Goal: Task Accomplishment & Management: Complete application form

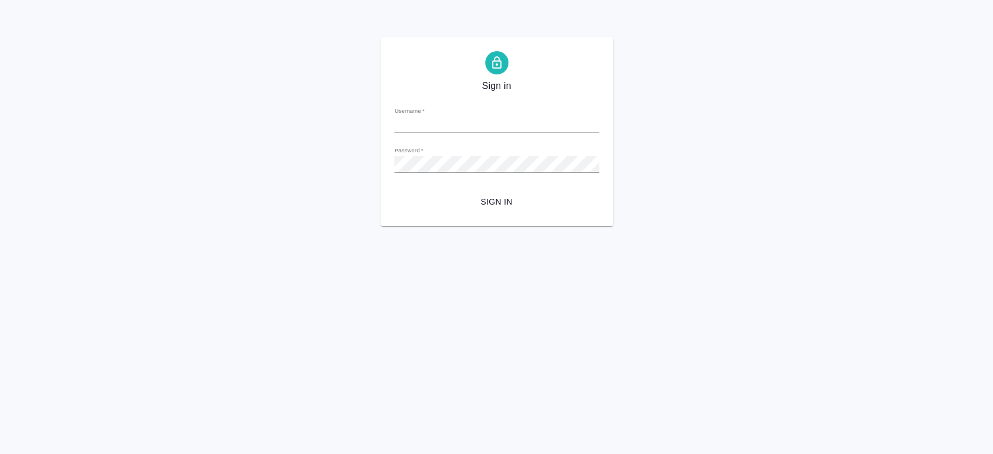
type input "[PERSON_NAME][EMAIL_ADDRESS][DOMAIN_NAME]"
click at [502, 201] on span "Sign in" at bounding box center [497, 202] width 186 height 15
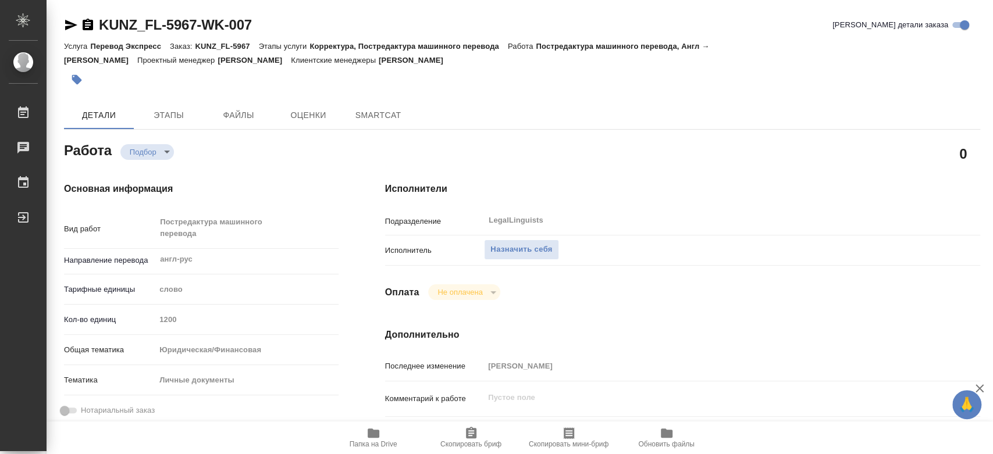
type textarea "x"
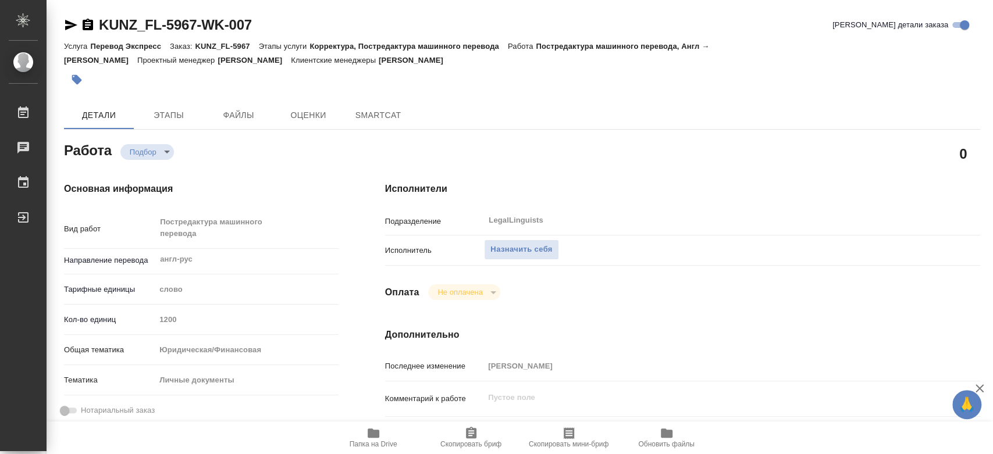
type textarea "x"
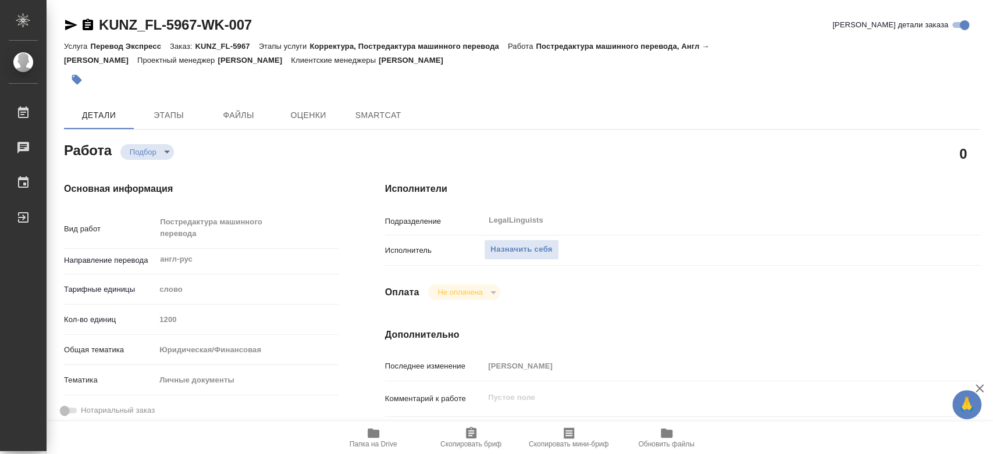
type textarea "x"
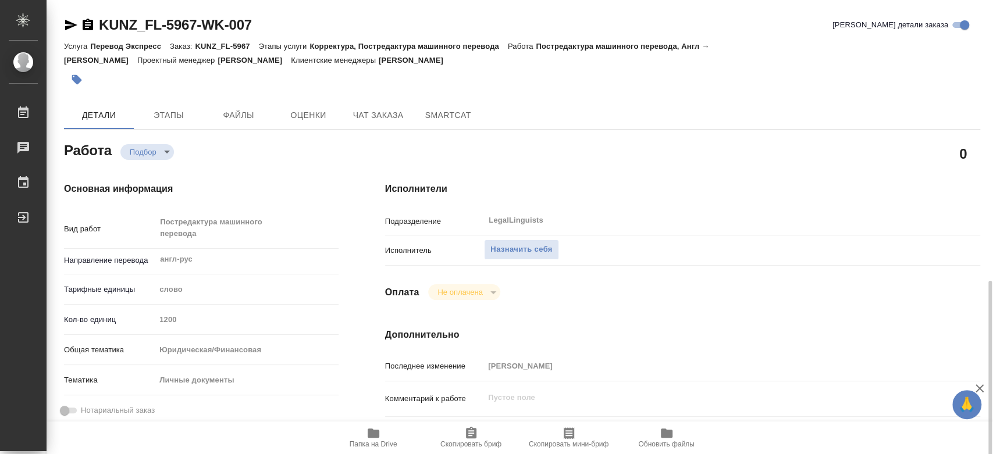
scroll to position [194, 0]
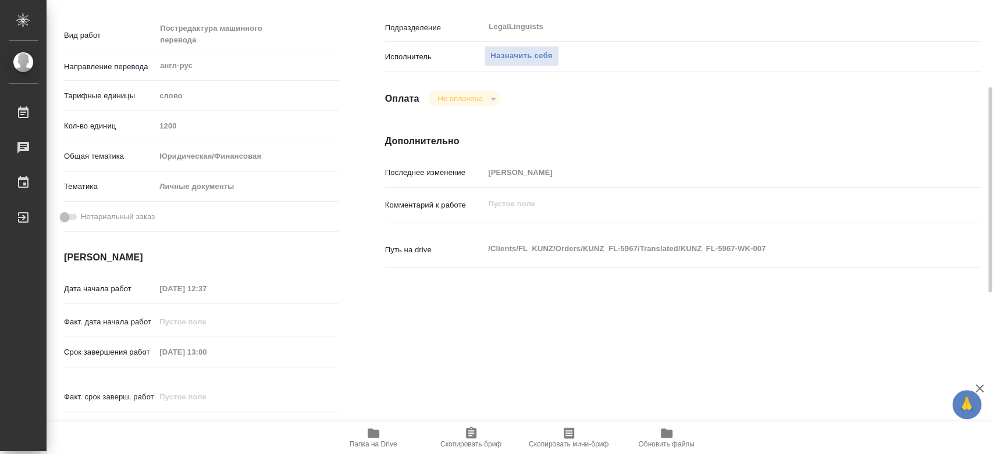
type textarea "x"
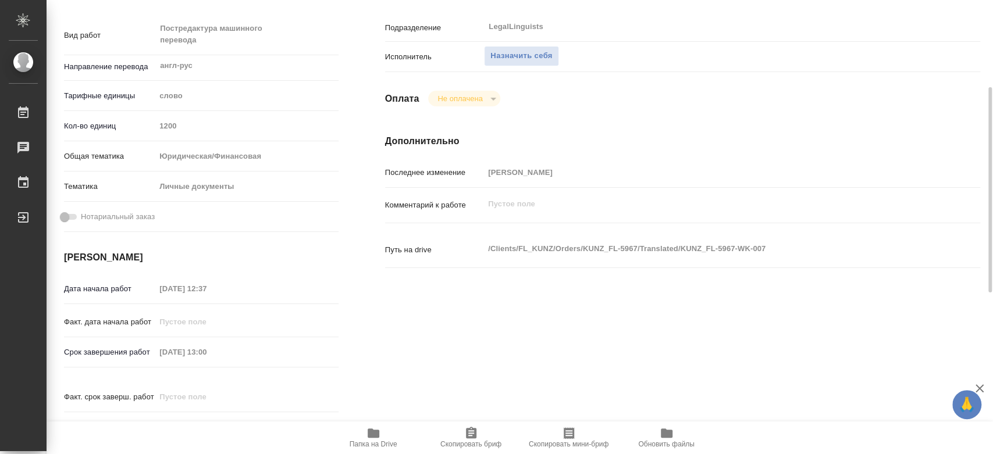
type textarea "x"
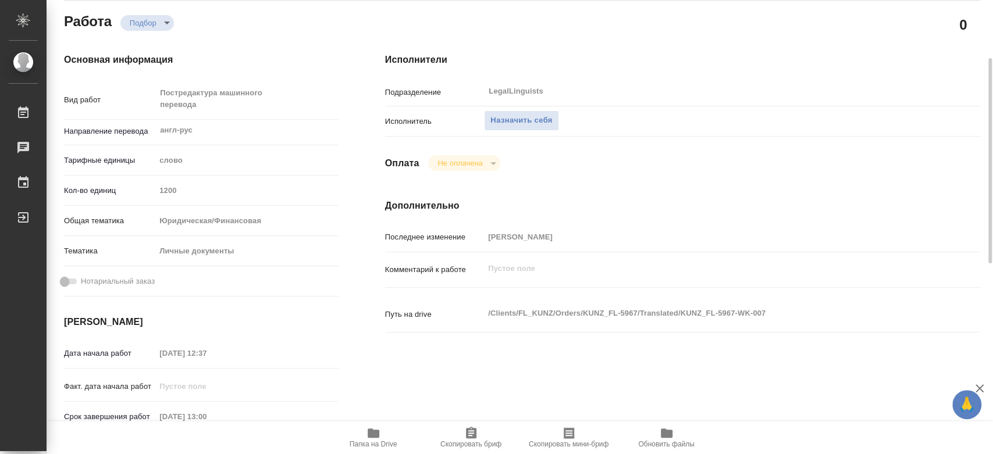
scroll to position [0, 0]
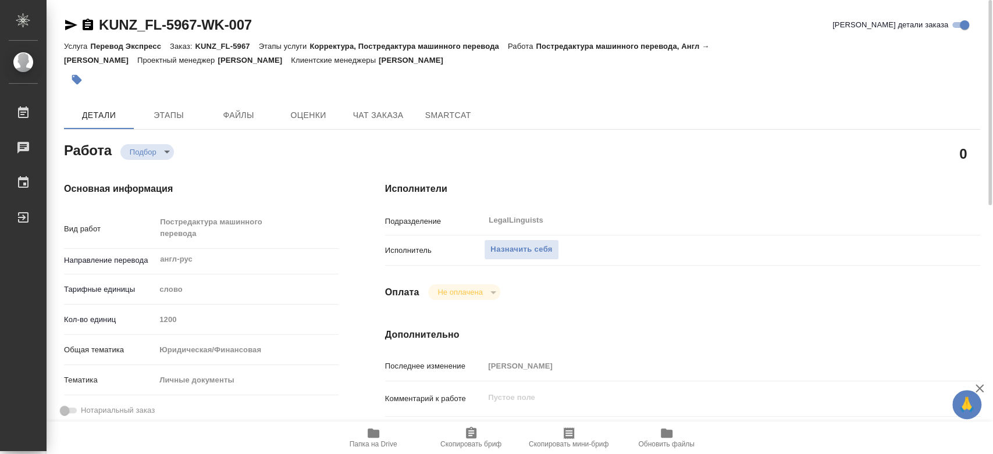
click at [387, 436] on span "Папка на Drive" at bounding box center [373, 437] width 84 height 22
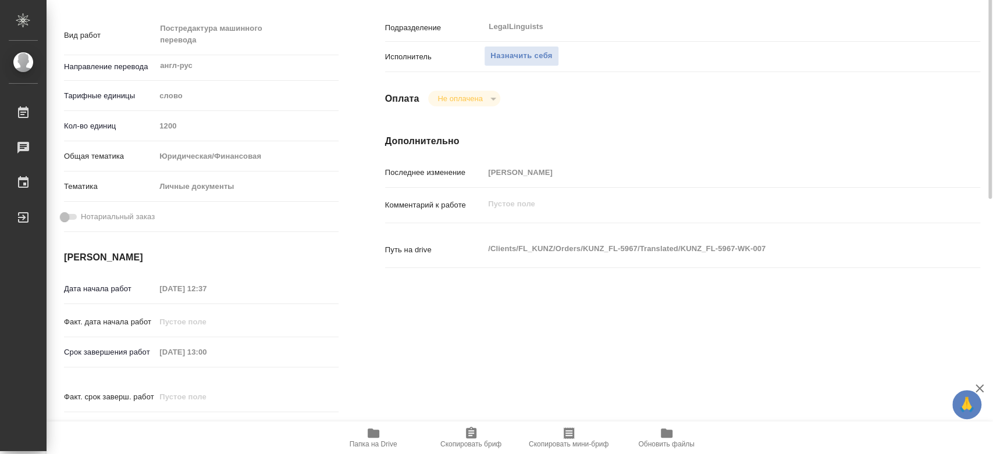
scroll to position [129, 0]
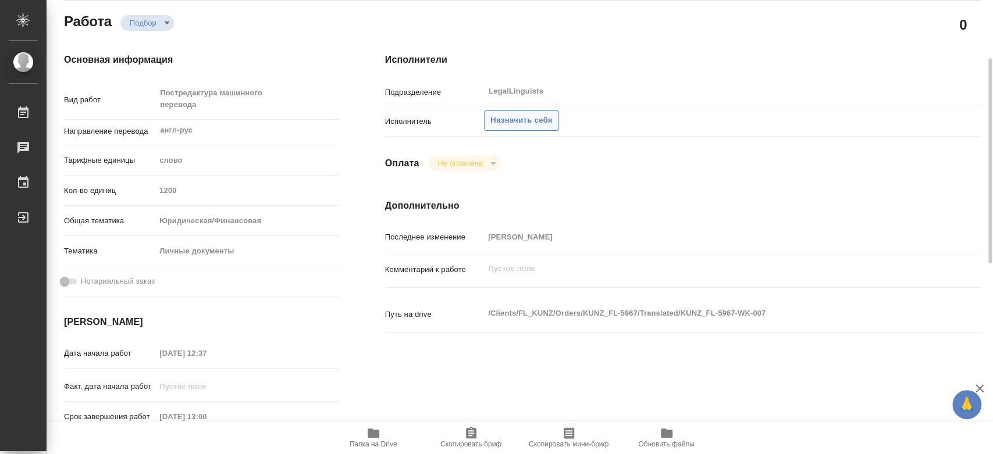
click at [533, 119] on span "Назначить себя" at bounding box center [521, 120] width 62 height 13
type textarea "x"
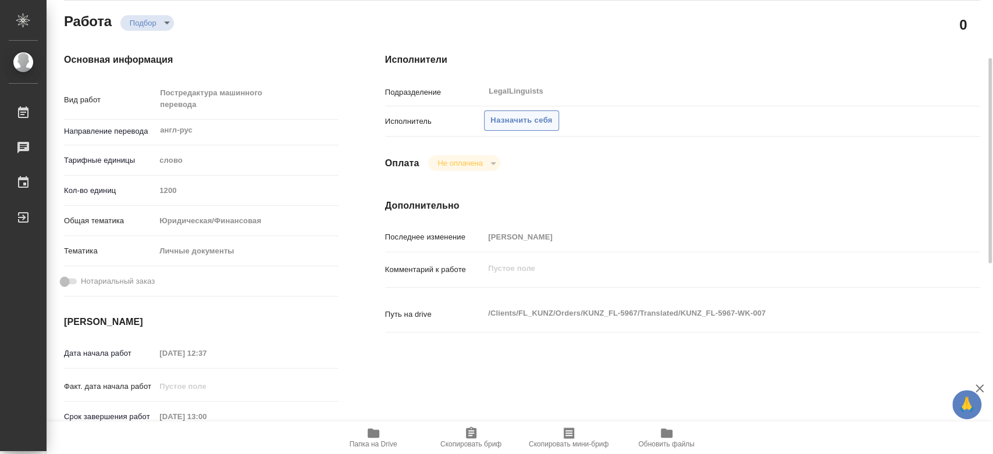
type textarea "x"
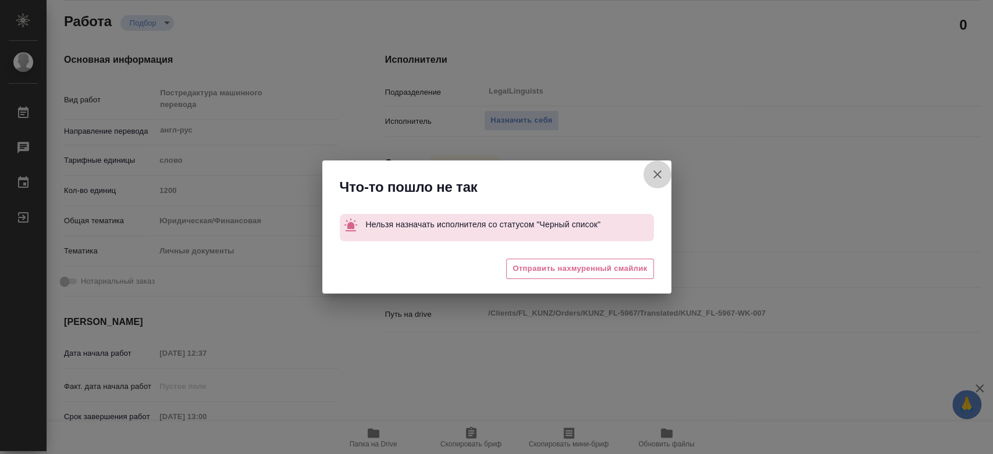
click at [655, 174] on icon "button" at bounding box center [657, 174] width 14 height 14
type textarea "x"
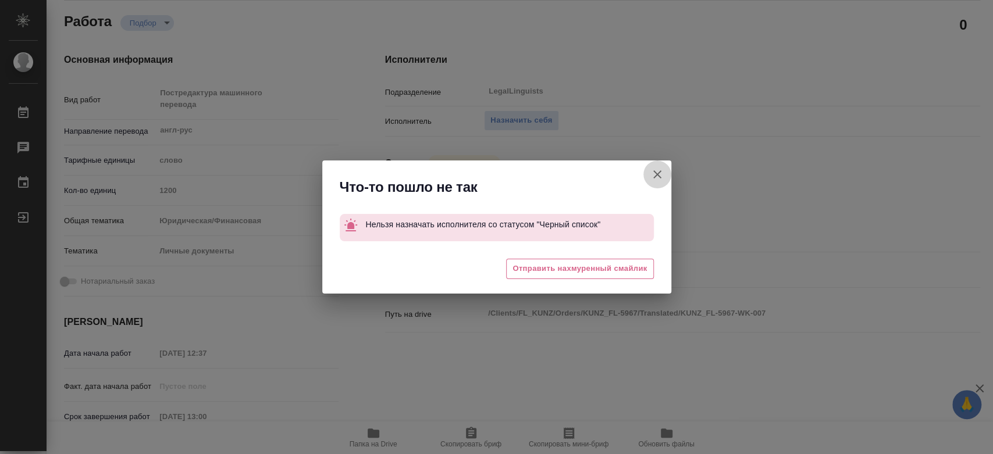
type textarea "x"
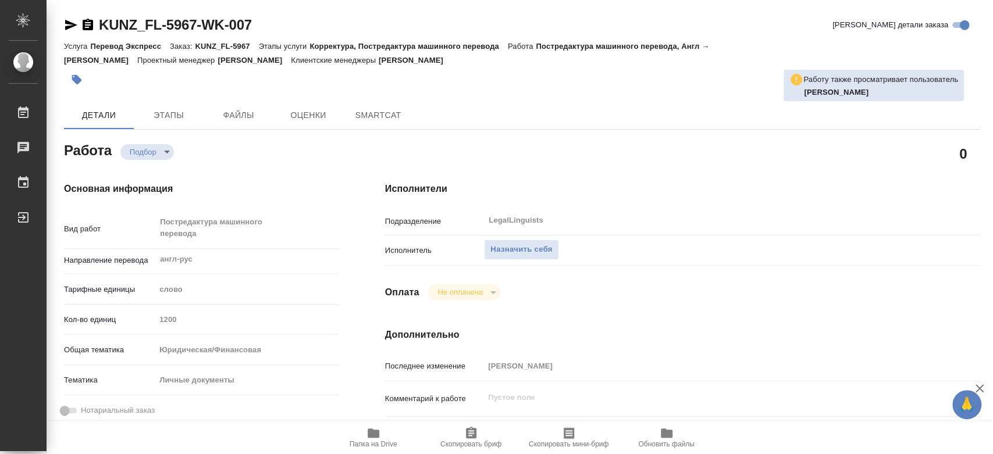
type textarea "x"
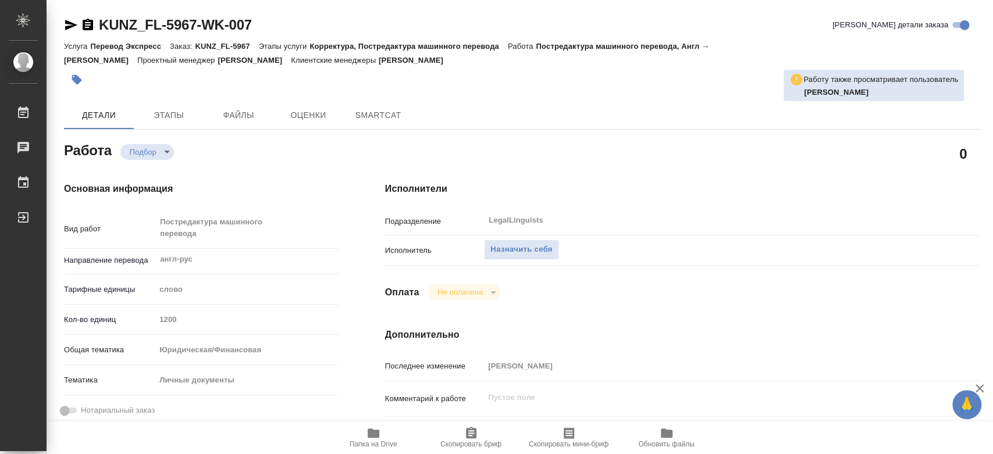
type textarea "x"
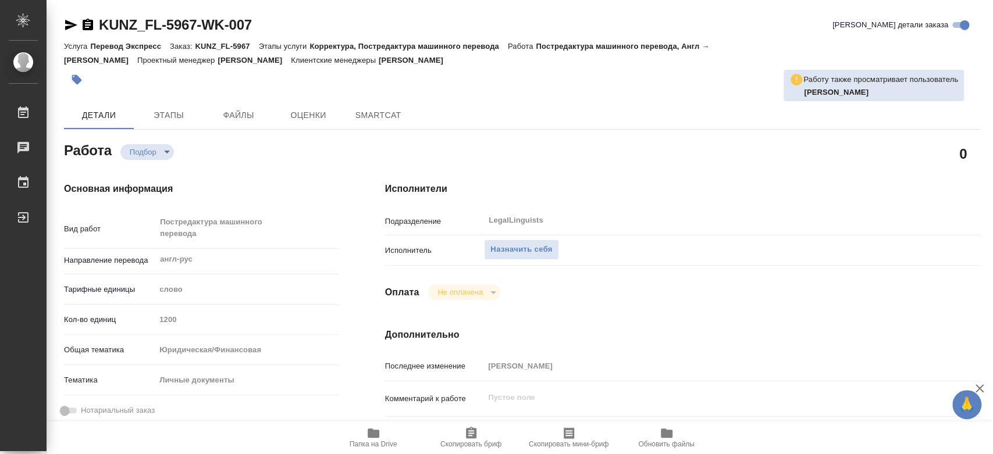
type textarea "x"
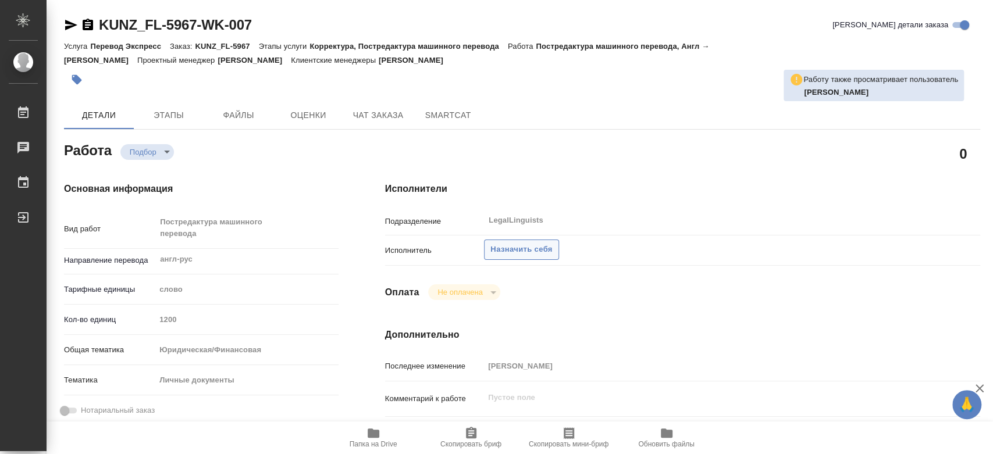
type textarea "x"
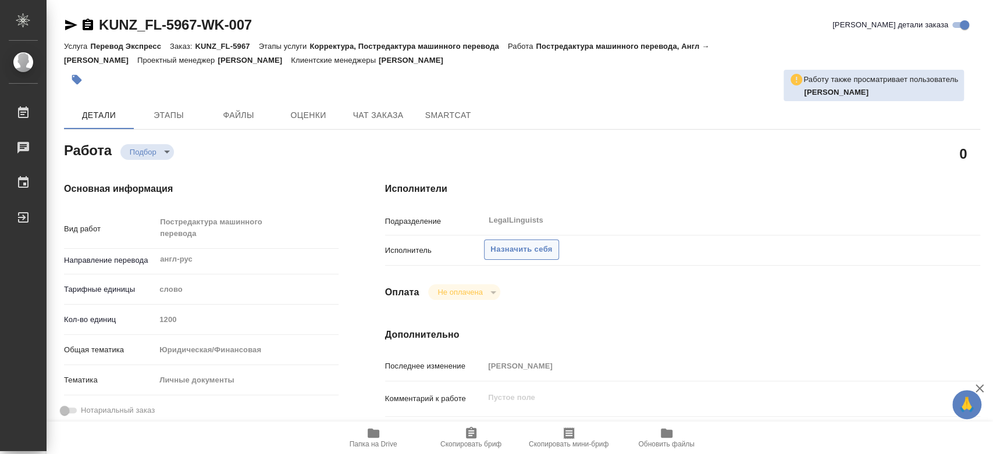
click at [541, 248] on span "Назначить себя" at bounding box center [521, 249] width 62 height 13
type textarea "x"
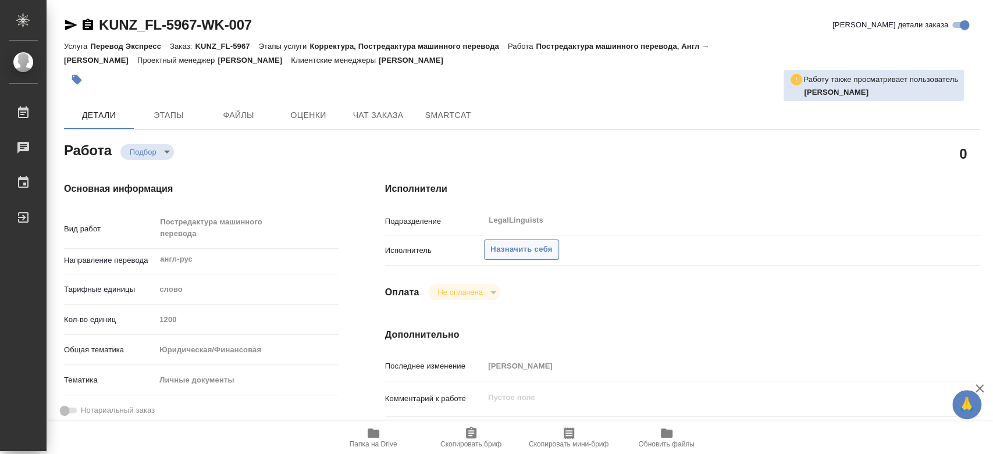
type textarea "x"
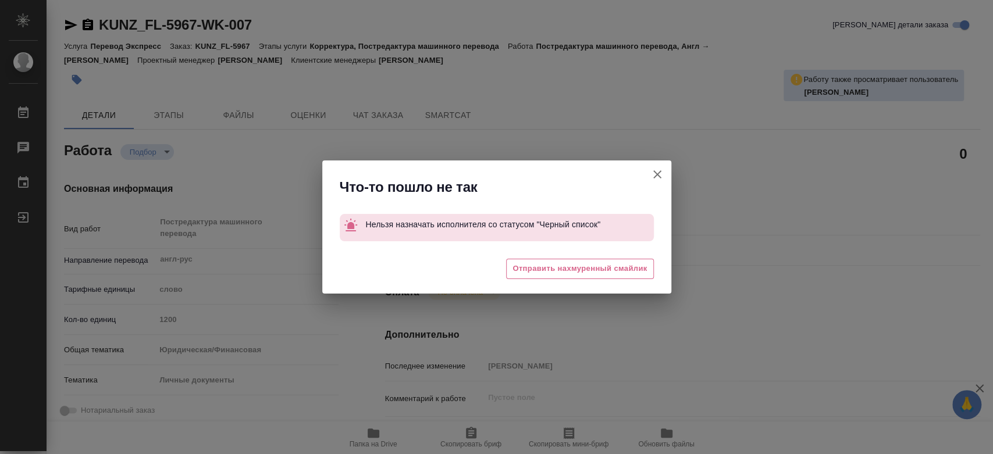
type textarea "x"
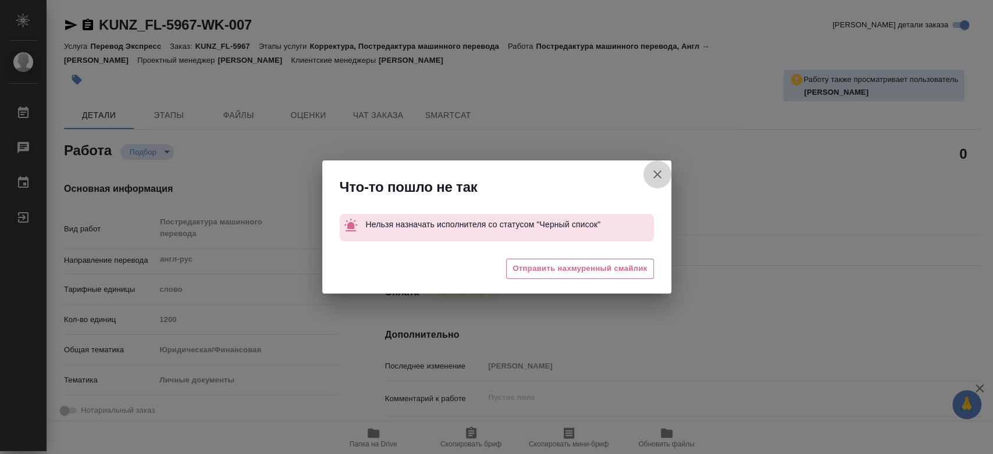
click at [655, 176] on icon "button" at bounding box center [657, 174] width 8 height 8
type textarea "x"
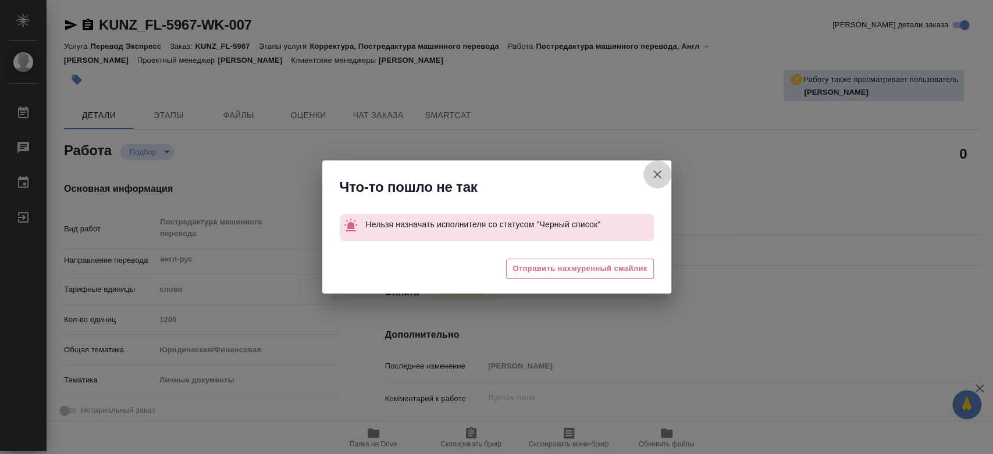
type textarea "x"
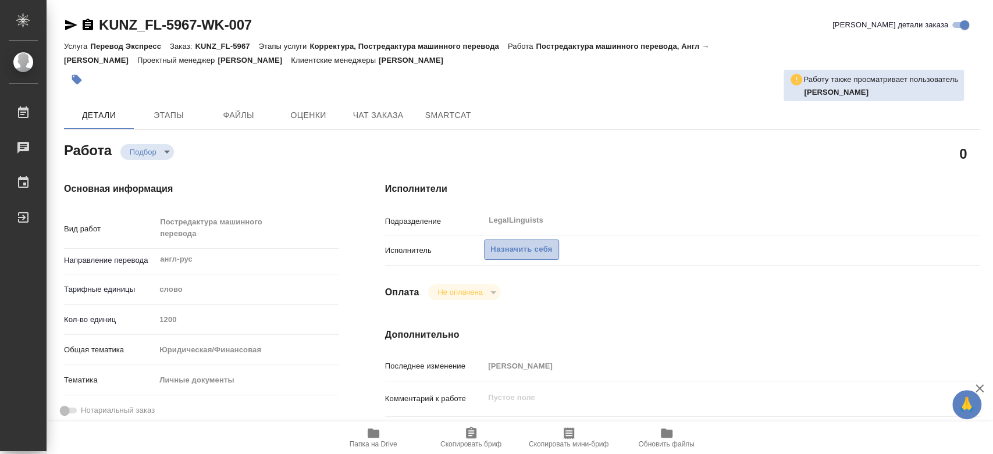
click at [554, 247] on button "Назначить себя" at bounding box center [521, 250] width 74 height 20
type textarea "x"
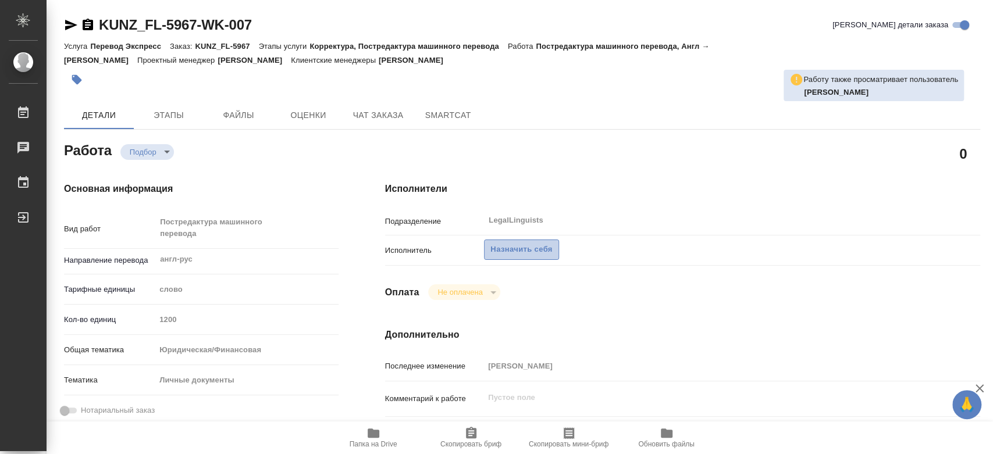
type textarea "x"
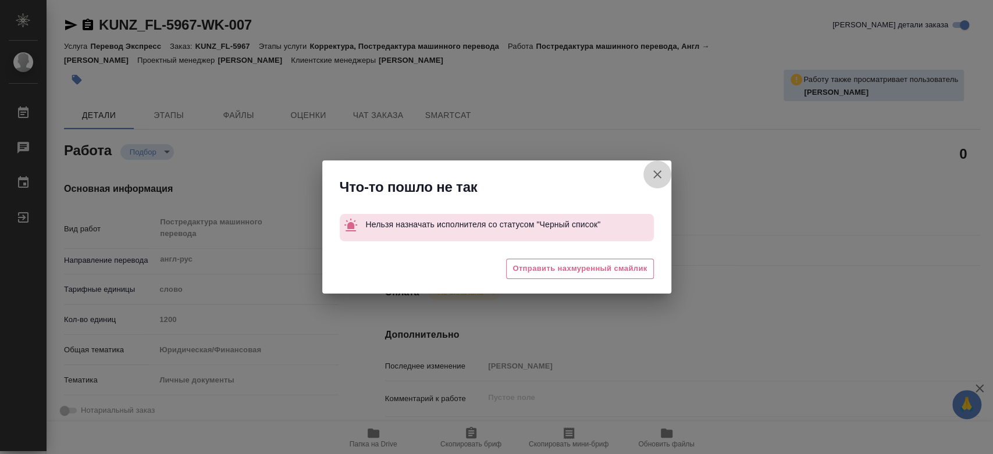
click at [652, 177] on icon "button" at bounding box center [657, 174] width 14 height 14
type textarea "x"
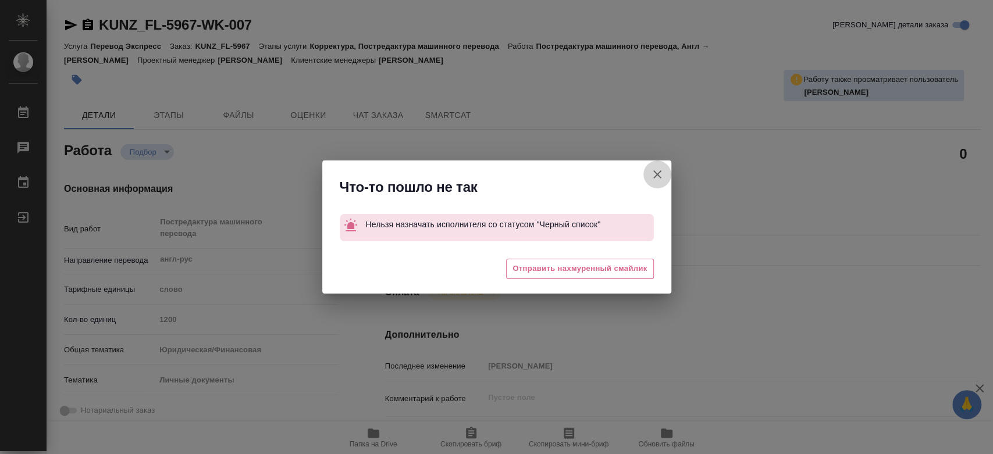
type textarea "x"
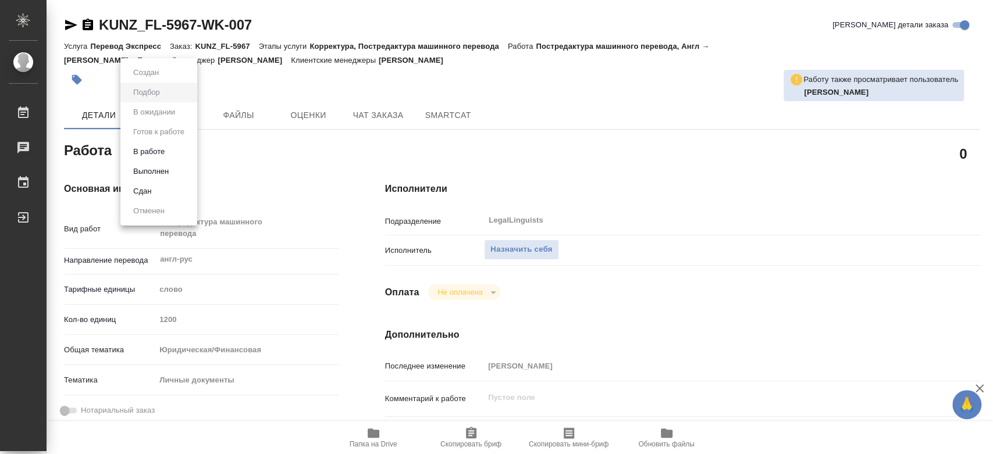
click at [152, 151] on body "🙏 .cls-1 fill:#fff; AWATERA [PERSON_NAME] 0 Чаты График Выйти KUNZ_FL-5967-WK-0…" at bounding box center [496, 227] width 993 height 454
click at [152, 151] on button "В работе" at bounding box center [149, 151] width 38 height 13
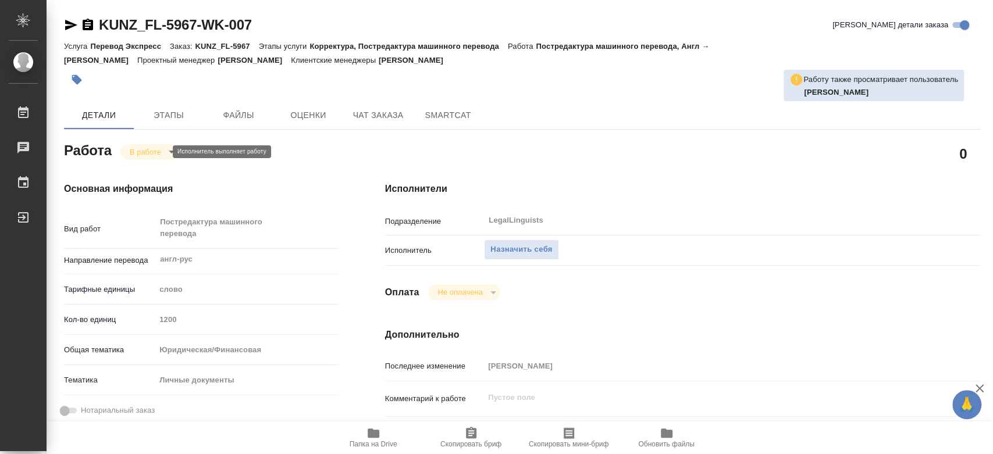
type textarea "x"
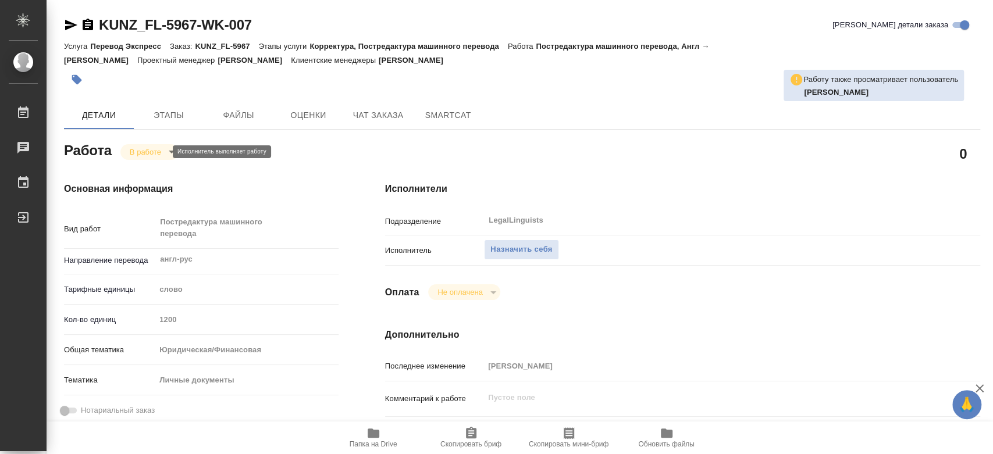
type textarea "x"
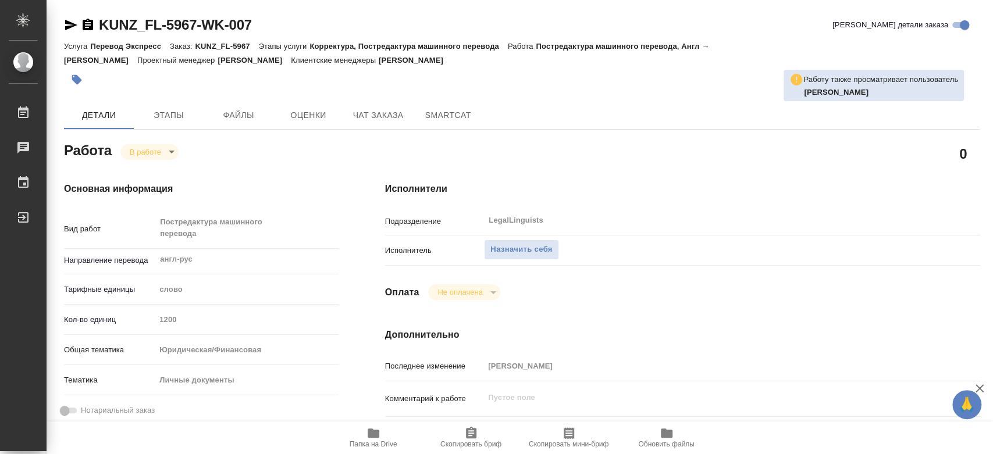
type textarea "x"
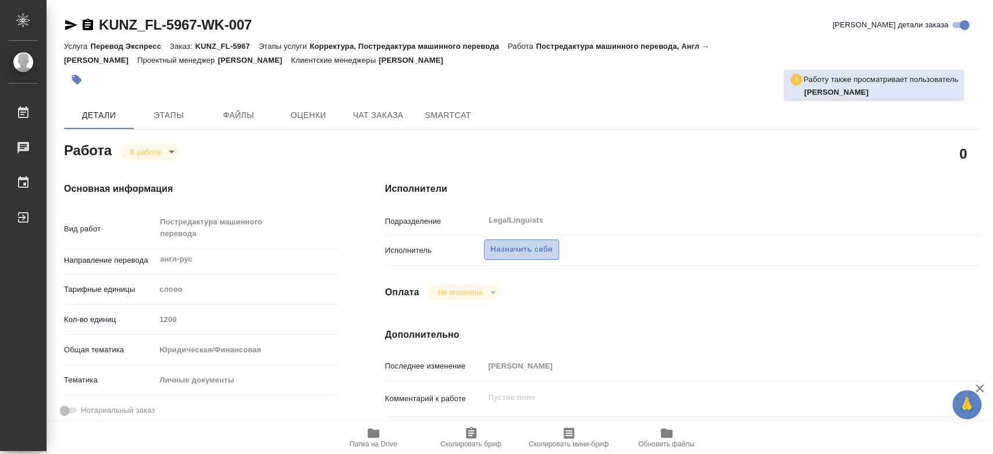
click at [502, 246] on span "Назначить себя" at bounding box center [521, 249] width 62 height 13
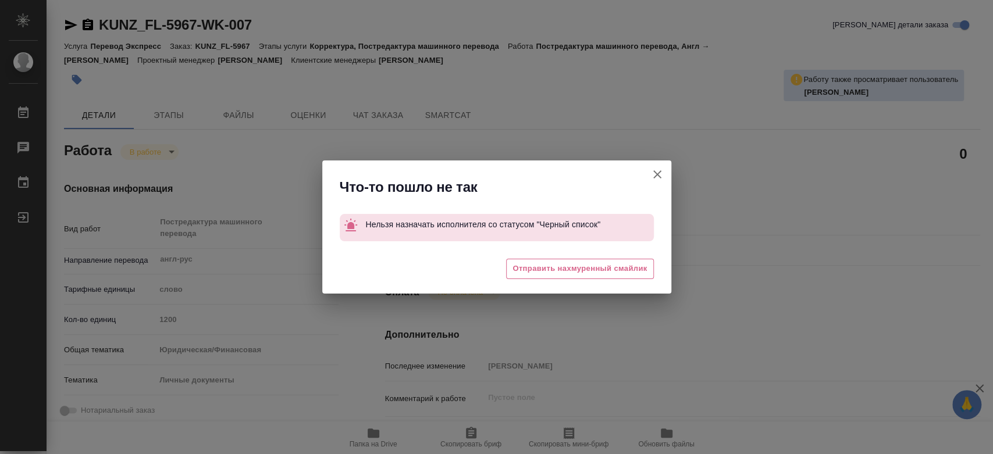
type textarea "x"
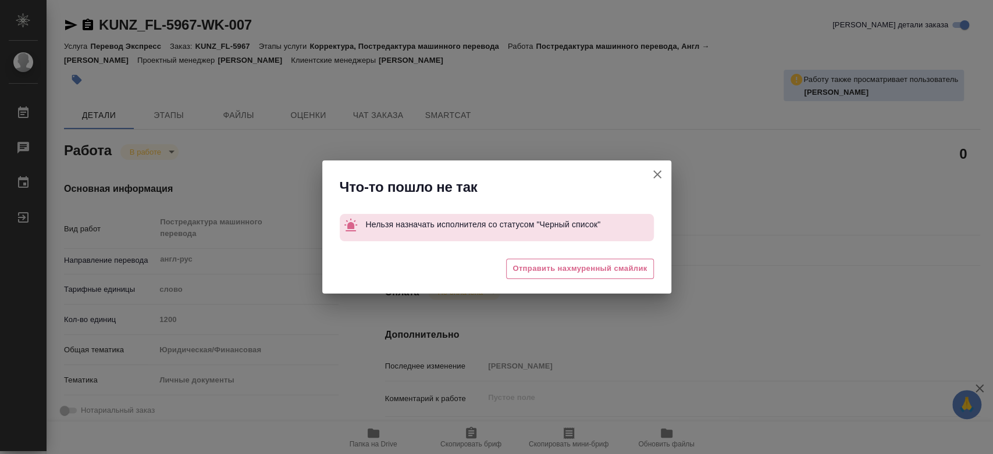
click at [657, 168] on icon "button" at bounding box center [657, 174] width 14 height 14
type textarea "x"
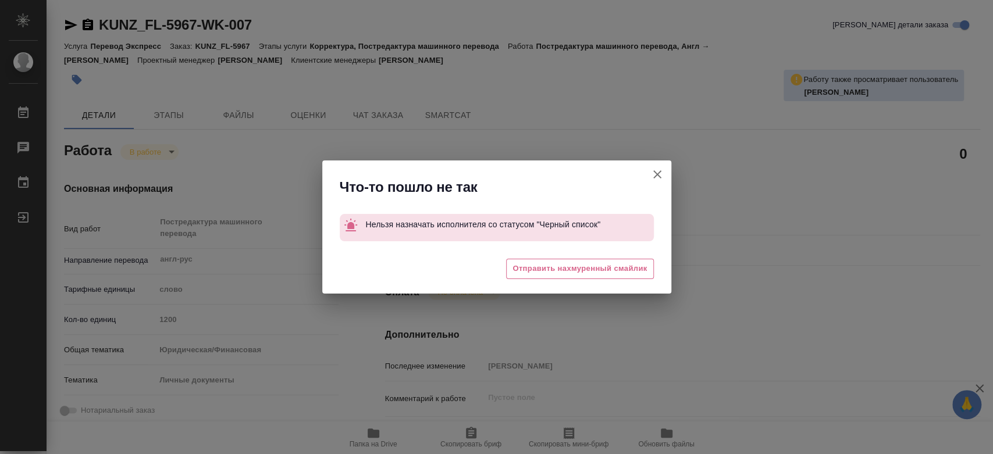
type textarea "x"
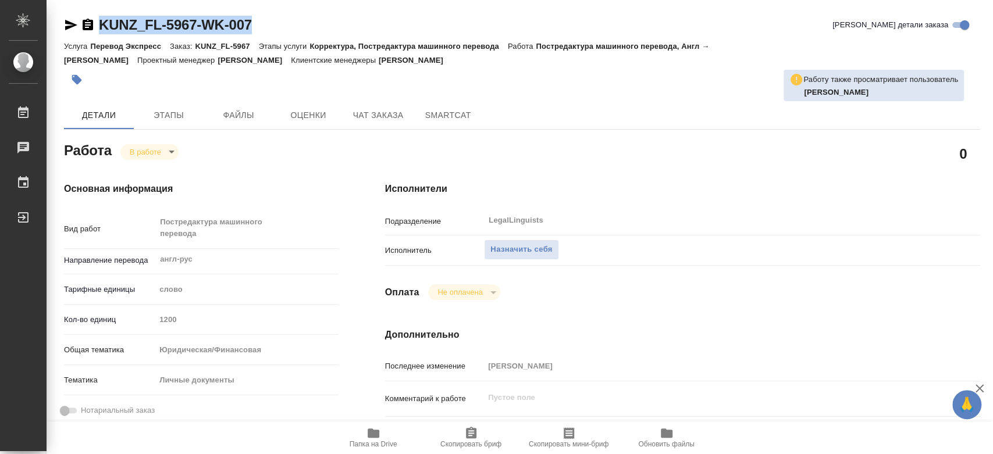
drag, startPoint x: 304, startPoint y: 28, endPoint x: 101, endPoint y: 28, distance: 202.9
click at [101, 28] on div "KUNZ_FL-5967-WK-007 Кратко детали заказа" at bounding box center [522, 25] width 916 height 19
copy link "KUNZ_FL-5967-WK-007"
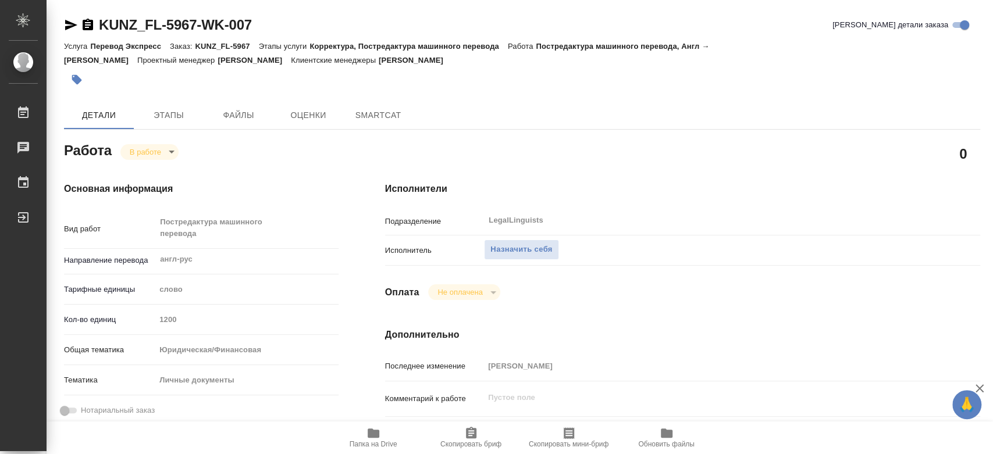
type textarea "x"
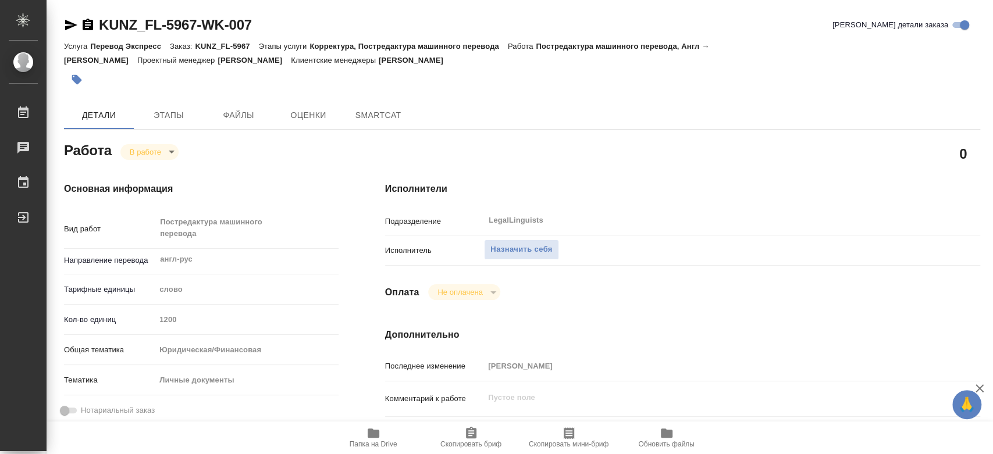
type textarea "x"
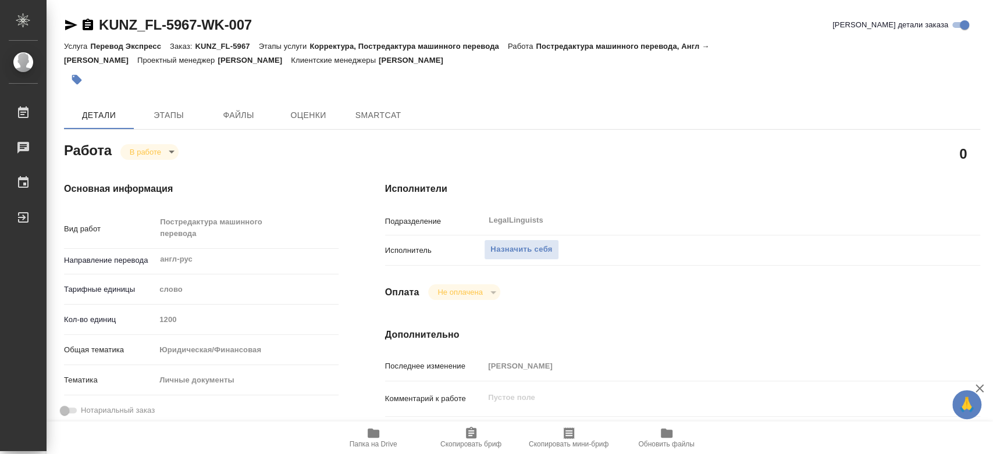
type textarea "x"
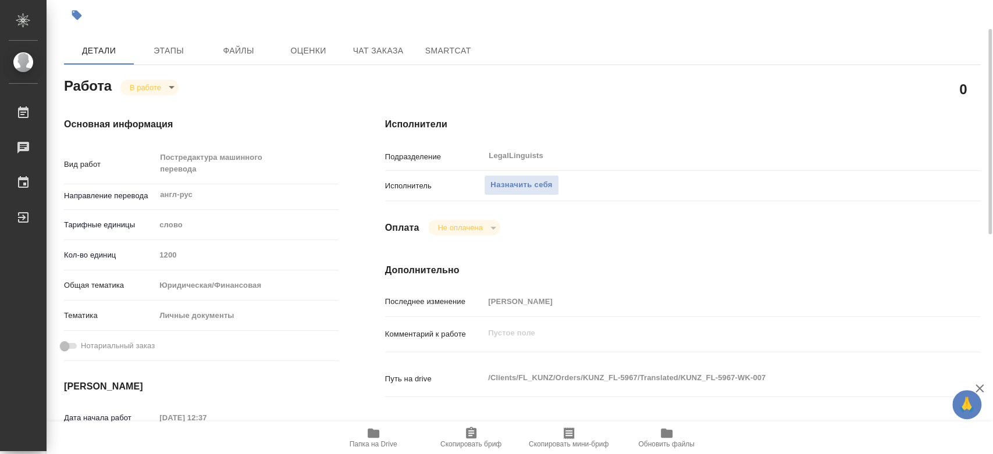
type textarea "x"
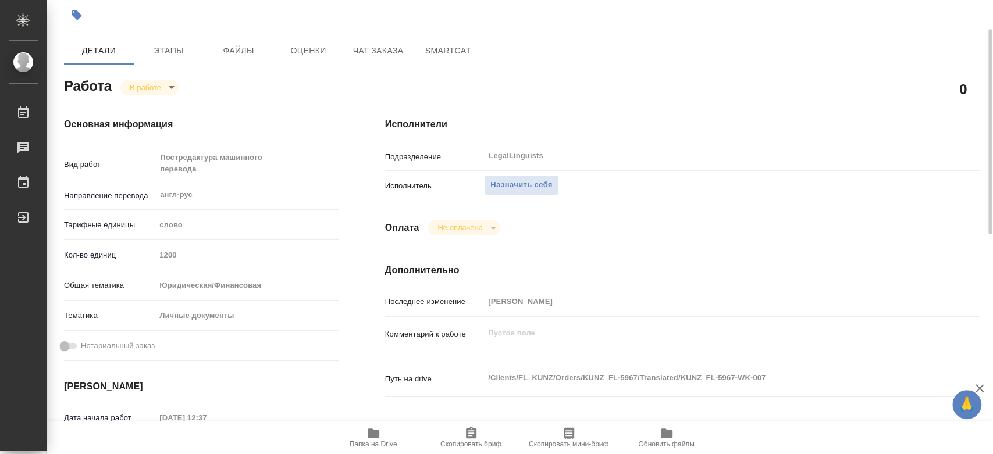
scroll to position [129, 0]
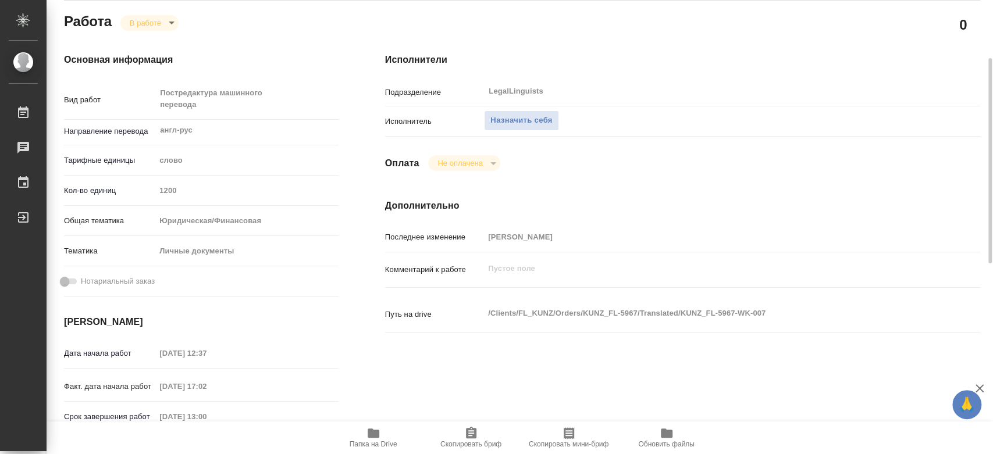
type textarea "x"
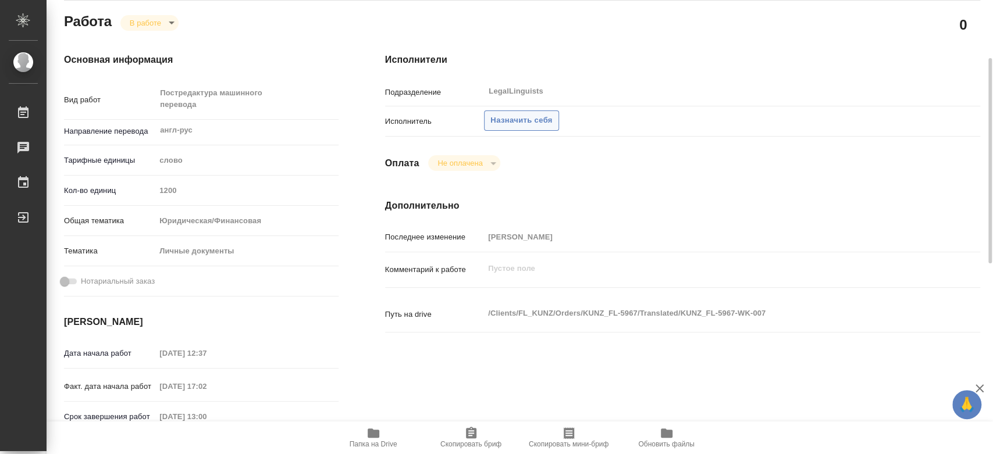
click at [547, 125] on span "Назначить себя" at bounding box center [521, 120] width 62 height 13
type textarea "x"
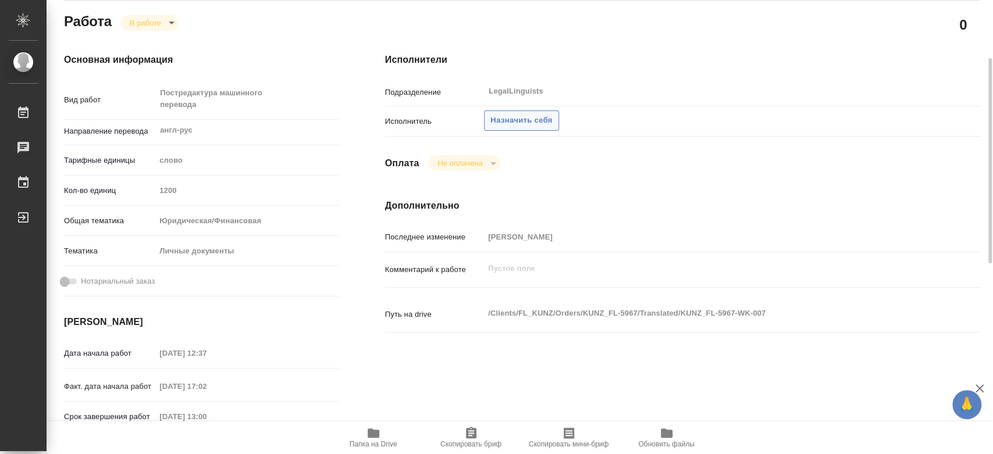
type textarea "x"
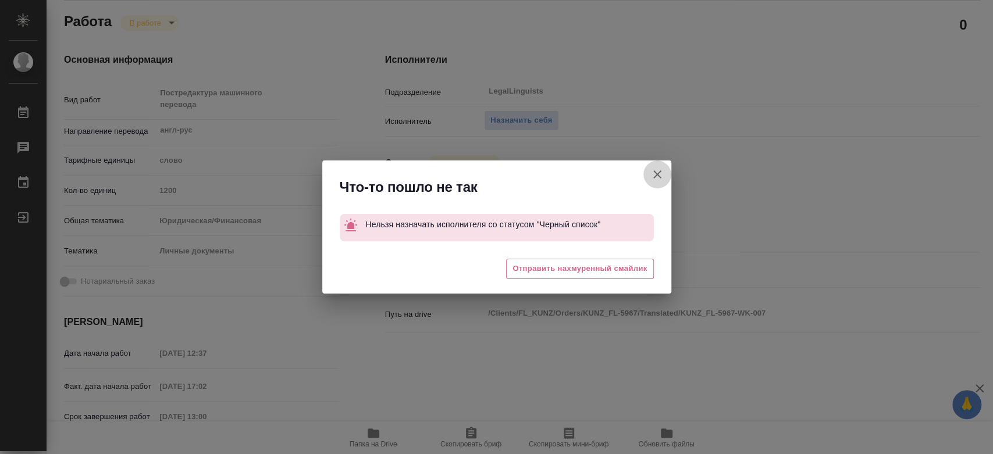
click at [658, 177] on icon "button" at bounding box center [657, 174] width 14 height 14
type textarea "x"
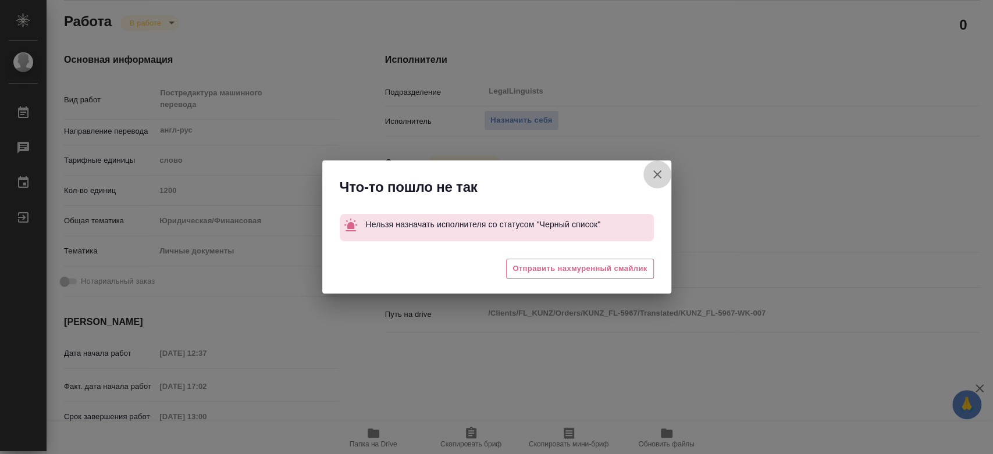
type textarea "x"
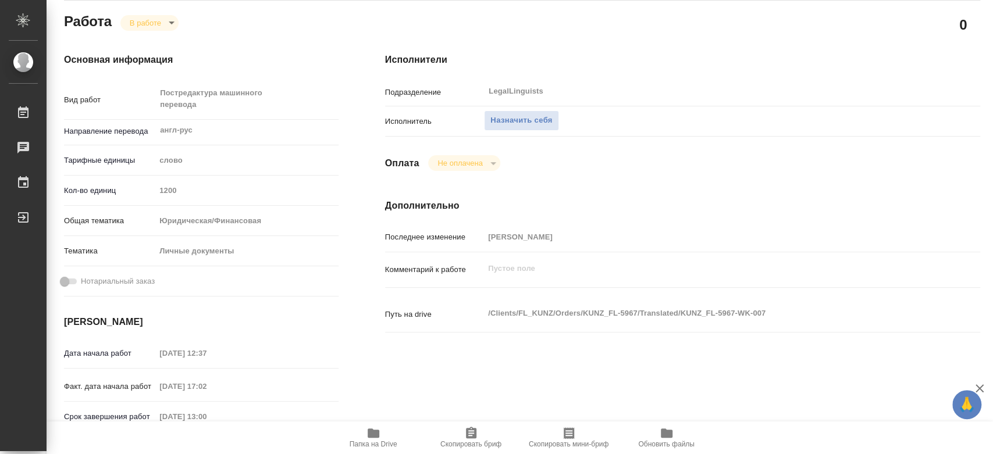
scroll to position [65, 0]
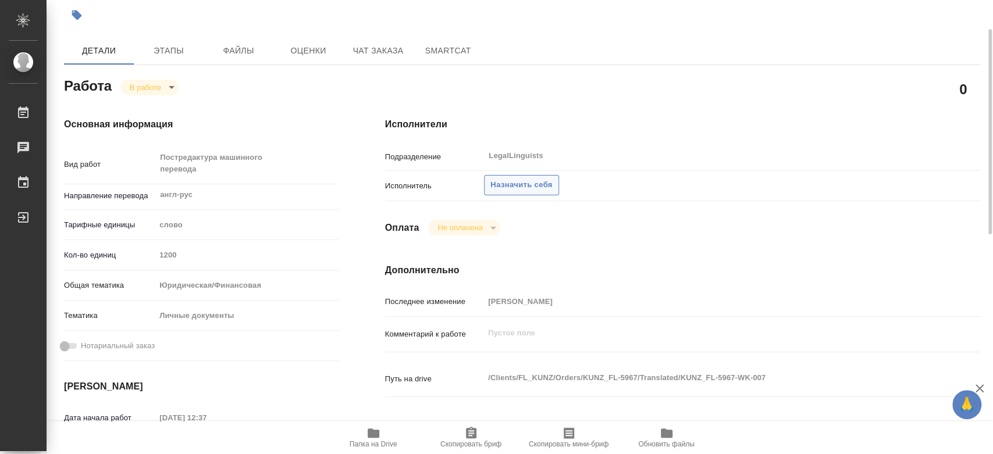
click at [551, 185] on span "Назначить себя" at bounding box center [521, 185] width 62 height 13
type textarea "x"
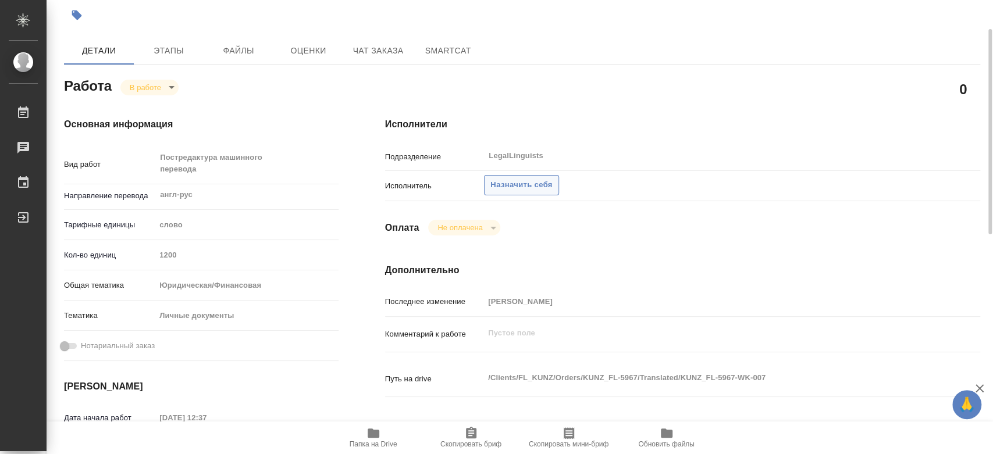
type textarea "x"
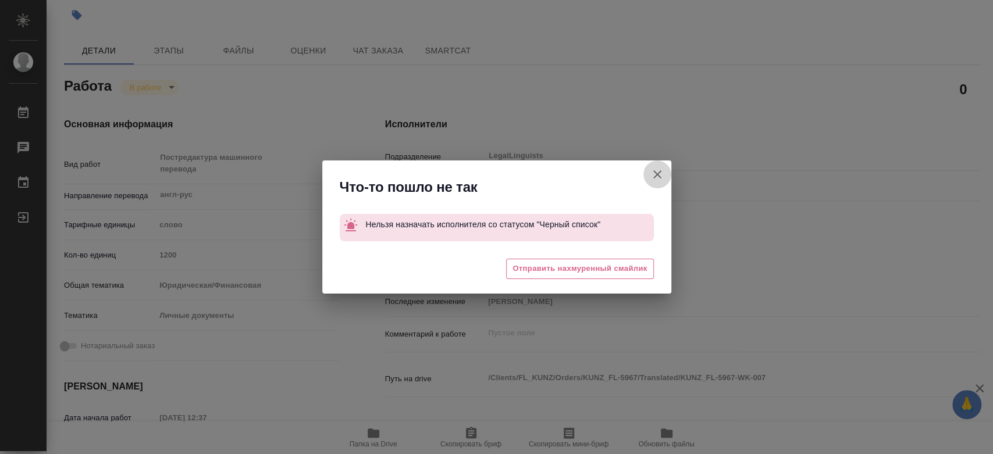
click at [647, 176] on button "[PERSON_NAME] детали заказа" at bounding box center [657, 174] width 28 height 28
type textarea "x"
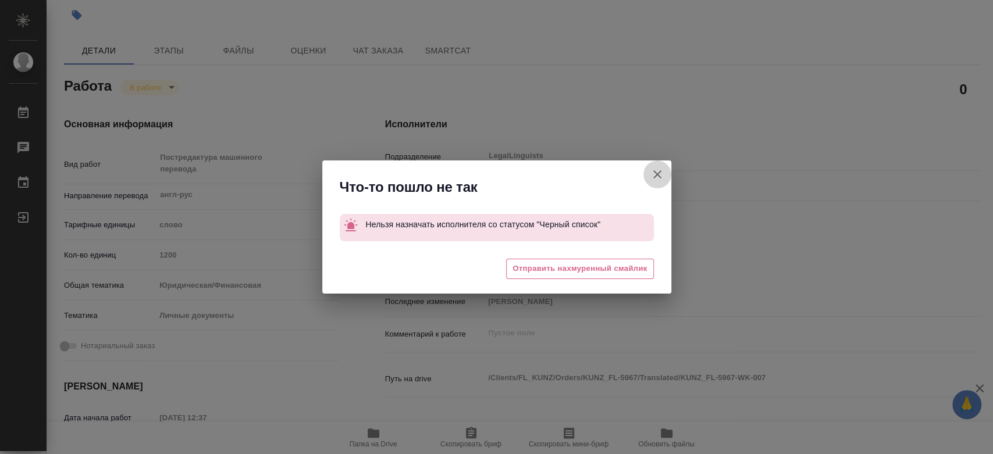
type textarea "x"
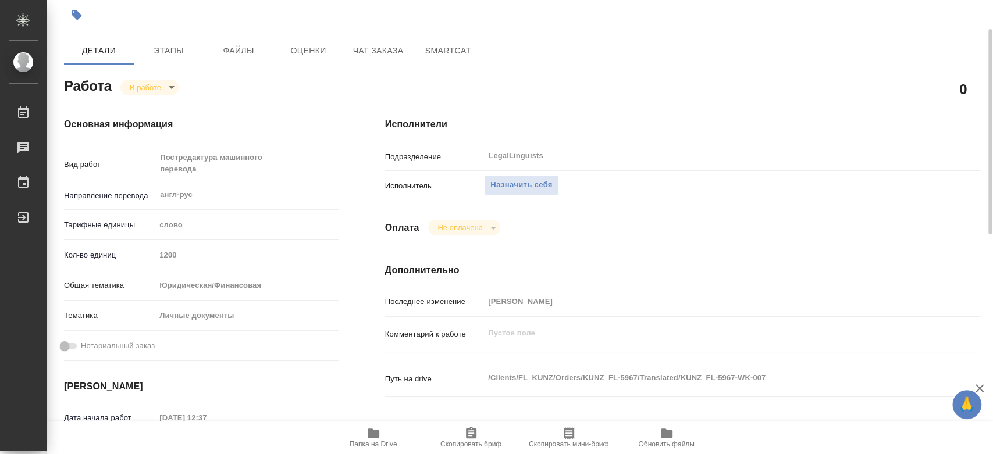
scroll to position [0, 0]
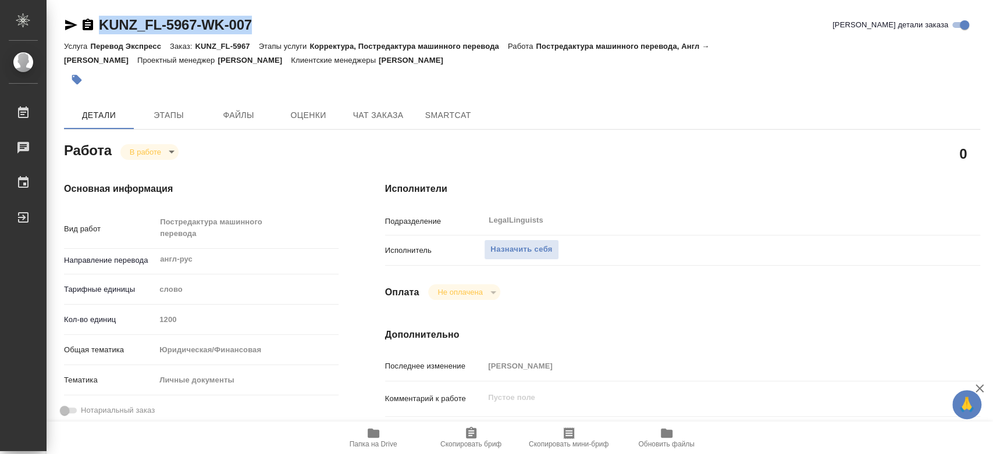
drag, startPoint x: 274, startPoint y: 27, endPoint x: 77, endPoint y: 24, distance: 197.7
click at [77, 24] on div "KUNZ_FL-5967-WK-007 Кратко детали заказа" at bounding box center [522, 25] width 916 height 19
copy link "KUNZ_FL-5967-WK-007"
